Goal: Task Accomplishment & Management: Manage account settings

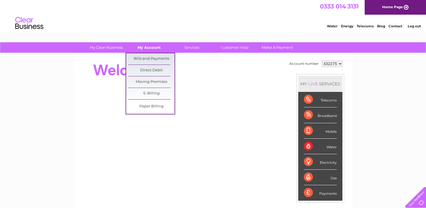
click at [152, 51] on link "My Account" at bounding box center [149, 47] width 46 height 10
click at [150, 59] on link "Bills and Payments" at bounding box center [151, 58] width 46 height 11
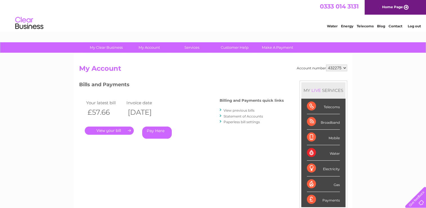
click at [116, 131] on link "." at bounding box center [109, 130] width 49 height 8
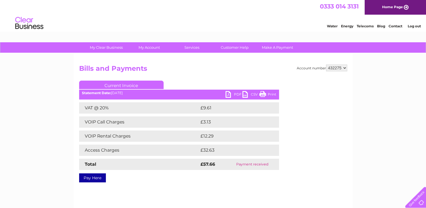
click at [339, 68] on select "432275 442323 442324" at bounding box center [336, 68] width 21 height 7
select select "442323"
click at [326, 65] on select "432275 442323 442324" at bounding box center [336, 68] width 21 height 7
click at [345, 69] on select "432275 442323 442324" at bounding box center [336, 68] width 21 height 7
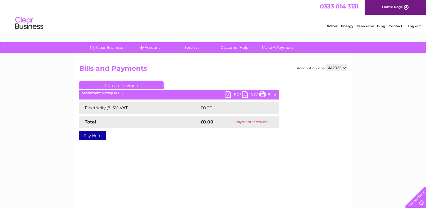
click at [344, 69] on select "432275 442323 442324" at bounding box center [336, 68] width 21 height 7
select select "442324"
click at [326, 65] on select "432275 442323 442324" at bounding box center [336, 68] width 21 height 7
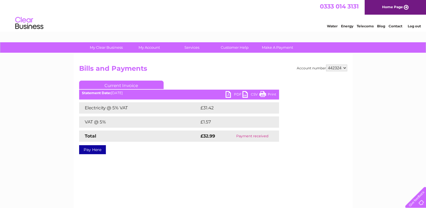
click at [270, 93] on link "Print" at bounding box center [267, 95] width 17 height 8
click at [43, 174] on div "My Clear Business Login Details My Details My Preferences Link Account My Accou…" at bounding box center [213, 174] width 426 height 265
